Goal: Task Accomplishment & Management: Manage account settings

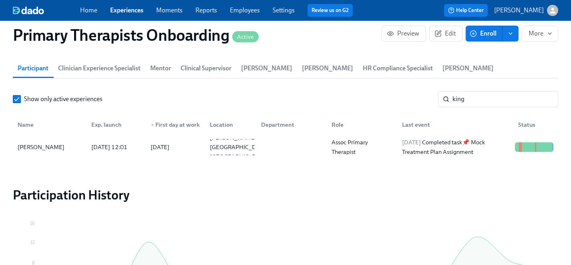
scroll to position [263, 0]
click at [119, 8] on link "Experiences" at bounding box center [126, 10] width 33 height 8
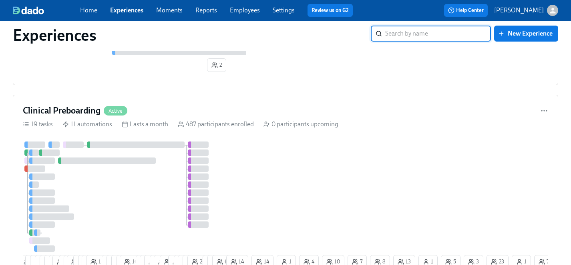
scroll to position [2359, 0]
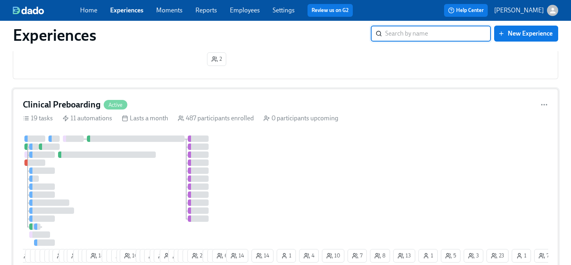
click at [112, 186] on div at bounding box center [124, 191] width 202 height 110
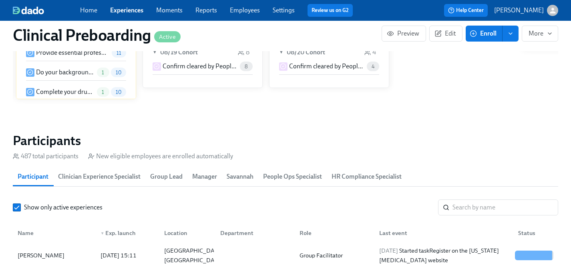
scroll to position [774, 0]
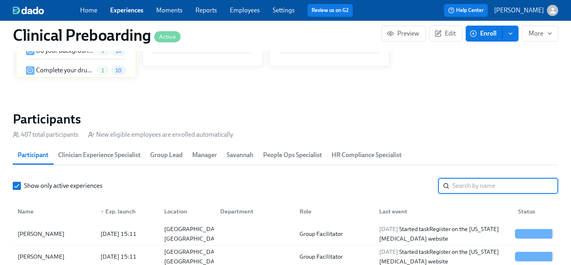
click at [465, 184] on input "search" at bounding box center [505, 186] width 106 height 16
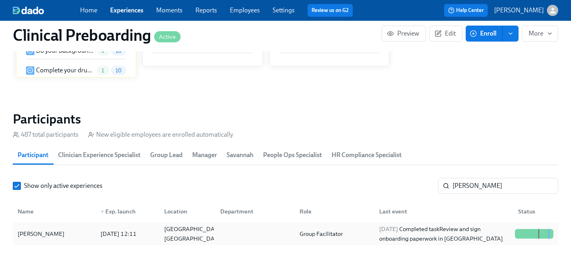
click at [44, 233] on div "[PERSON_NAME]" at bounding box center [40, 234] width 53 height 10
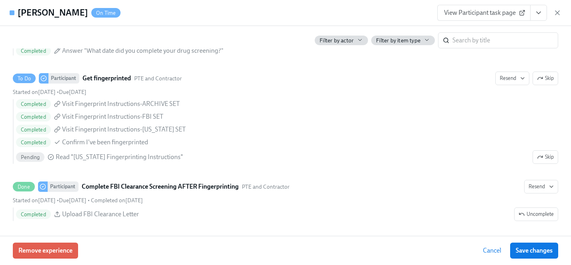
scroll to position [1129, 0]
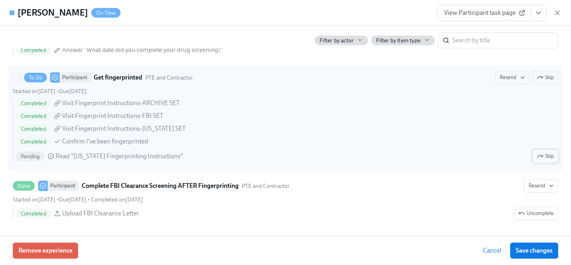
click at [548, 156] on span "Skip" at bounding box center [545, 157] width 17 height 8
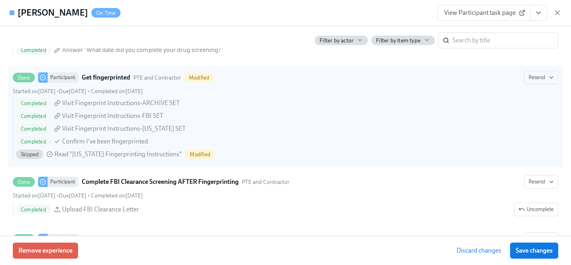
click at [538, 249] on span "Save changes" at bounding box center [534, 251] width 37 height 8
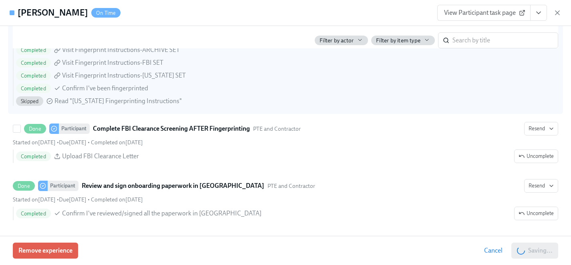
scroll to position [0, 9820]
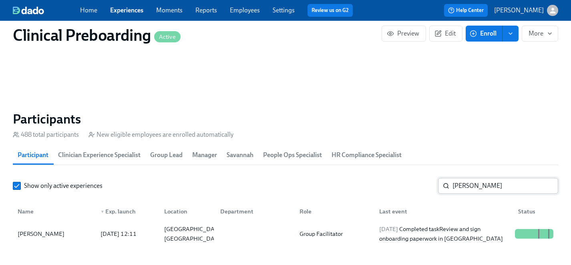
click at [495, 183] on input "[PERSON_NAME]" at bounding box center [505, 186] width 106 height 16
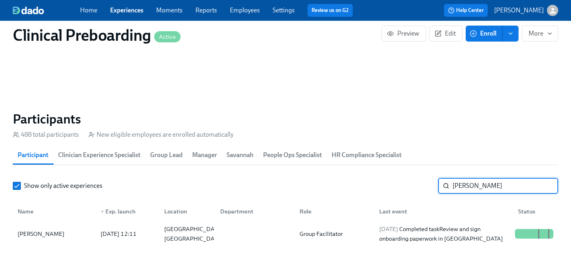
drag, startPoint x: 495, startPoint y: 183, endPoint x: 396, endPoint y: 183, distance: 98.9
click at [396, 183] on div "Show only active experiences [PERSON_NAME]" at bounding box center [285, 186] width 545 height 16
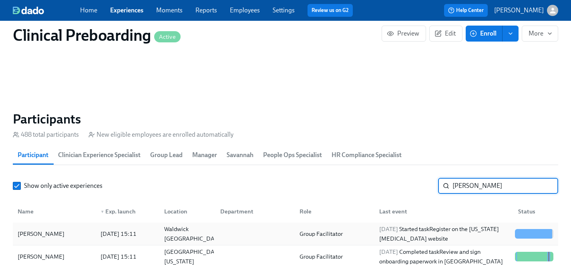
type input "[PERSON_NAME]"
click at [42, 234] on div "[PERSON_NAME]" at bounding box center [40, 234] width 53 height 10
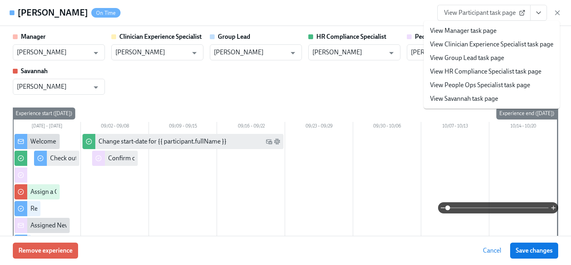
click at [466, 70] on link "View HR Compliance Specialist task page" at bounding box center [485, 71] width 111 height 9
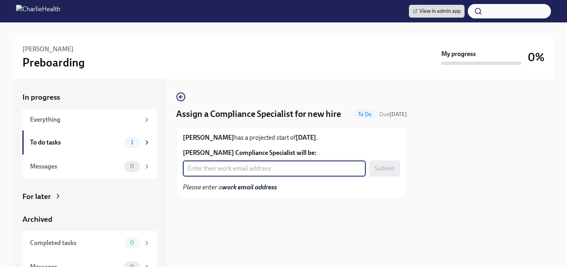
click at [246, 169] on input "[PERSON_NAME] Compliance Specialist will be:" at bounding box center [274, 169] width 183 height 16
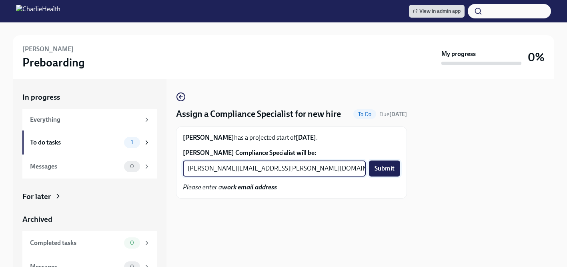
type input "[PERSON_NAME][EMAIL_ADDRESS][PERSON_NAME][DOMAIN_NAME]"
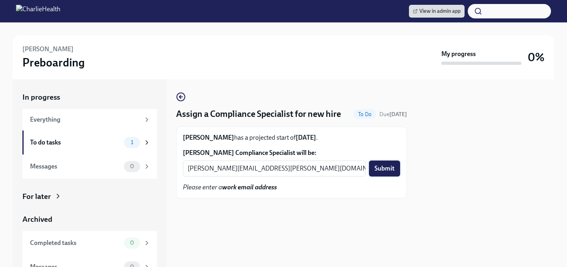
click at [385, 168] on span "Submit" at bounding box center [385, 169] width 20 height 8
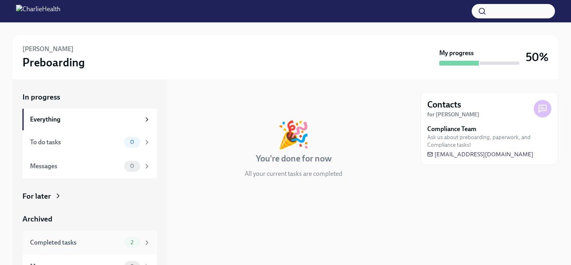
scroll to position [14, 0]
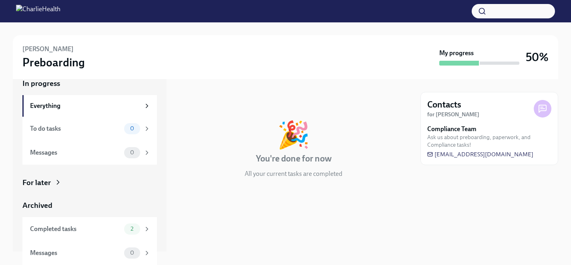
click at [49, 183] on div "For later" at bounding box center [36, 183] width 28 height 10
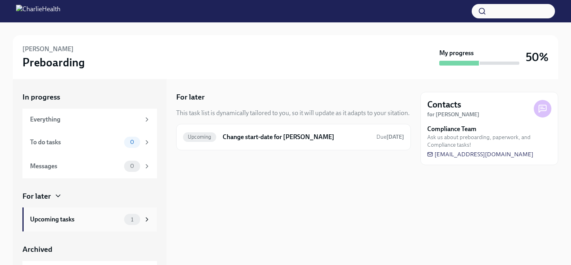
scroll to position [10, 0]
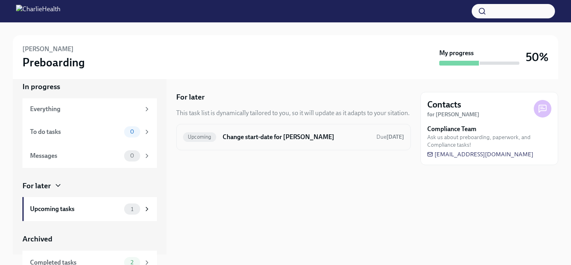
click at [277, 139] on h6 "Change start-date for [PERSON_NAME]" at bounding box center [296, 137] width 147 height 9
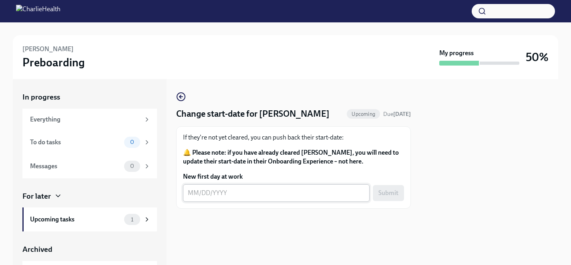
click at [237, 196] on textarea "New first day at work" at bounding box center [276, 194] width 177 height 10
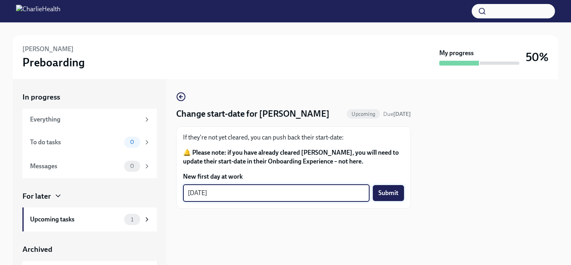
type textarea "09/15/2025"
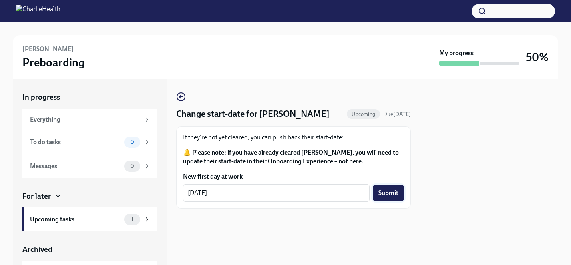
click at [392, 193] on span "Submit" at bounding box center [388, 193] width 20 height 8
